Goal: Register for event/course

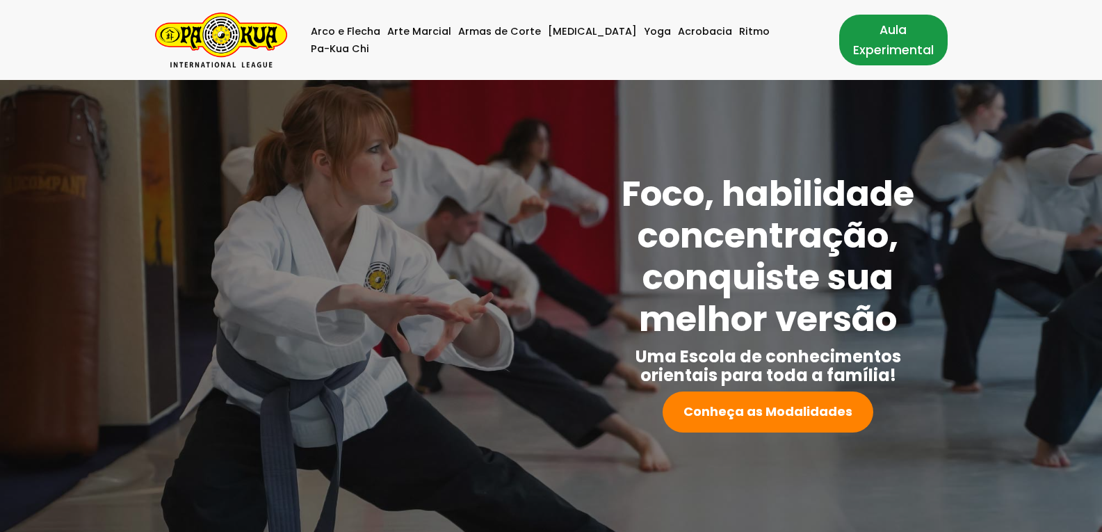
click at [847, 46] on link "Aula Experimental" at bounding box center [893, 40] width 108 height 50
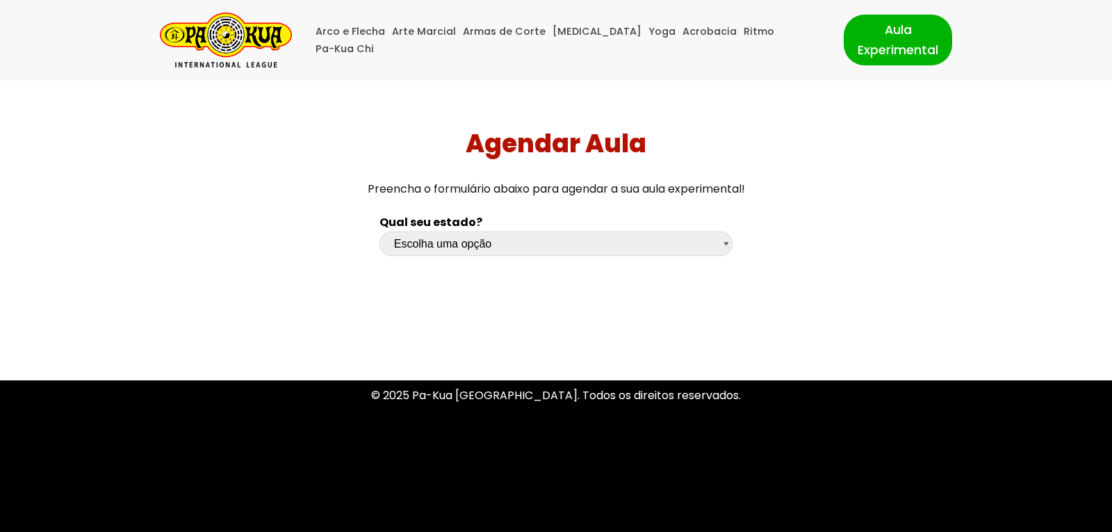
click at [721, 238] on select "Escolha uma opção [GEOGRAPHIC_DATA] [GEOGRAPHIC_DATA] [GEOGRAPHIC_DATA] [GEOGRA…" at bounding box center [557, 244] width 354 height 24
select select "sc"
click at [380, 232] on select "Escolha uma opção [GEOGRAPHIC_DATA] [GEOGRAPHIC_DATA] [GEOGRAPHIC_DATA] [GEOGRA…" at bounding box center [557, 244] width 354 height 24
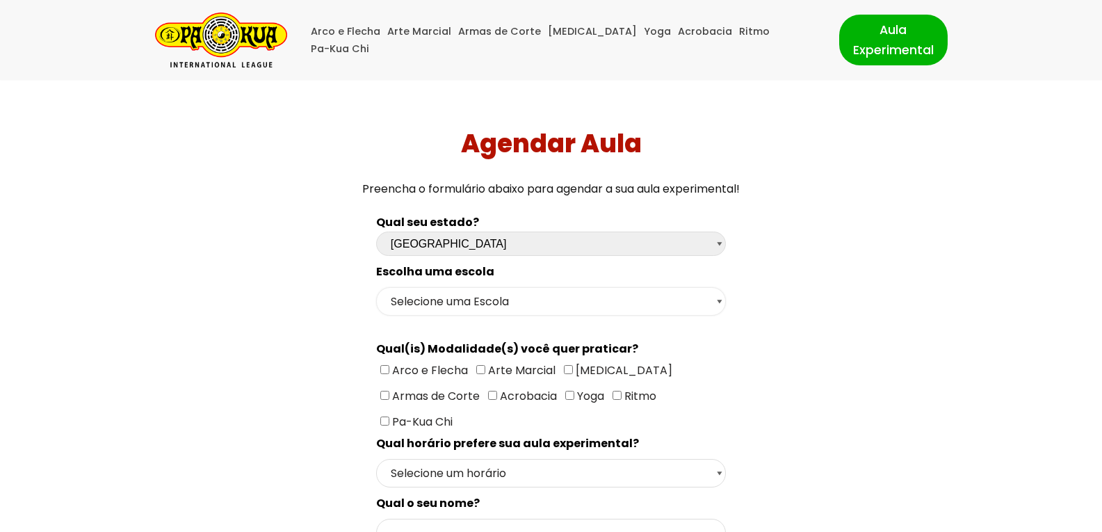
click at [494, 310] on select "Selecione uma Escola Florianópolis - Escola Pantanal [GEOGRAPHIC_DATA] - [GEOGR…" at bounding box center [551, 301] width 350 height 29
select select "[GEOGRAPHIC_DATA] - [GEOGRAPHIC_DATA]"
click at [376, 287] on select "Selecione uma Escola Florianópolis - Escola Pantanal [GEOGRAPHIC_DATA] - [GEOGR…" at bounding box center [551, 301] width 350 height 29
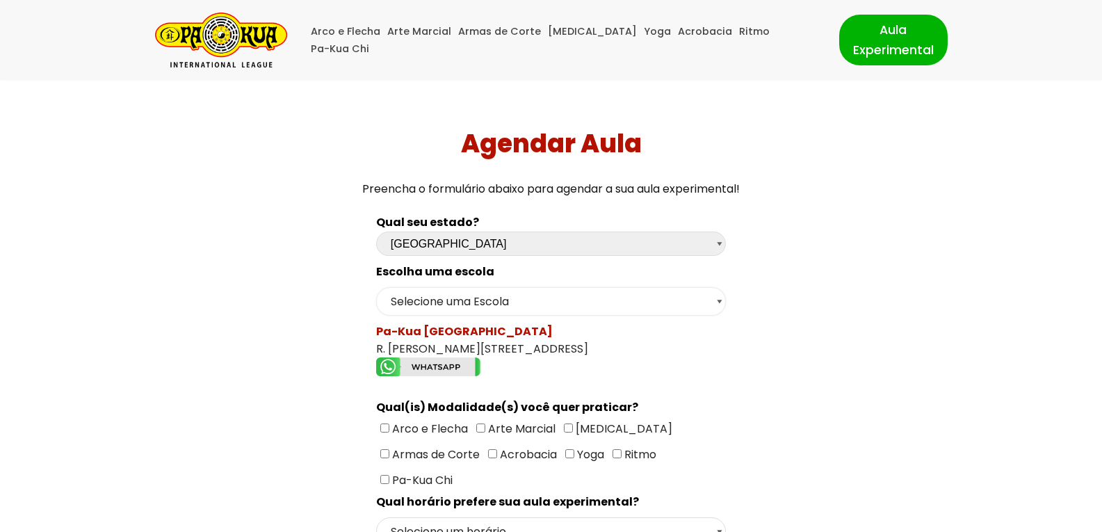
scroll to position [70, 0]
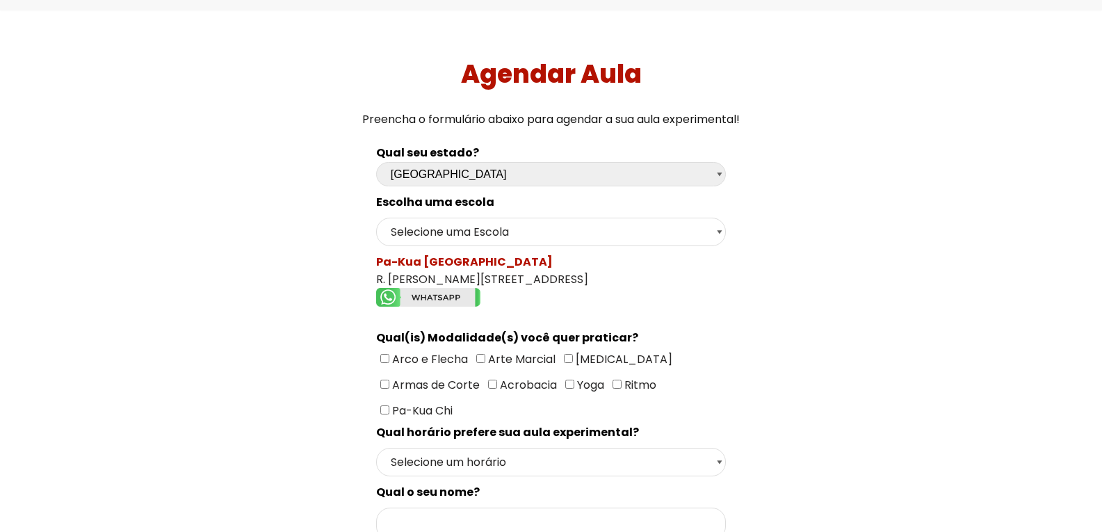
click at [439, 293] on img "Formulário de contacto" at bounding box center [428, 297] width 104 height 19
